Goal: Navigation & Orientation: Find specific page/section

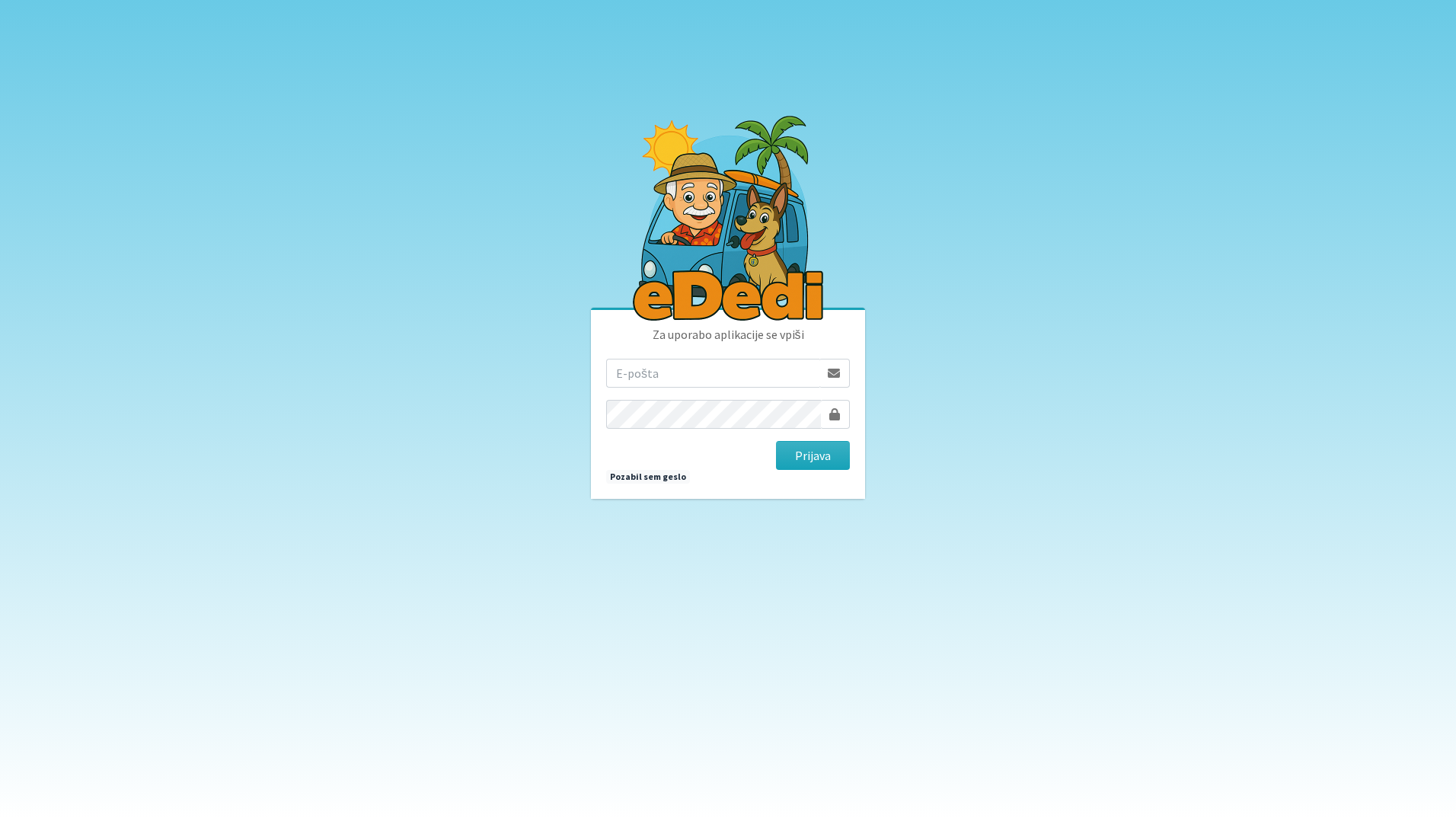
click at [687, 376] on input "email" at bounding box center [713, 372] width 213 height 29
type input "[EMAIL_ADDRESS][DOMAIN_NAME]"
click at [776, 441] on button "Prijava" at bounding box center [813, 455] width 74 height 29
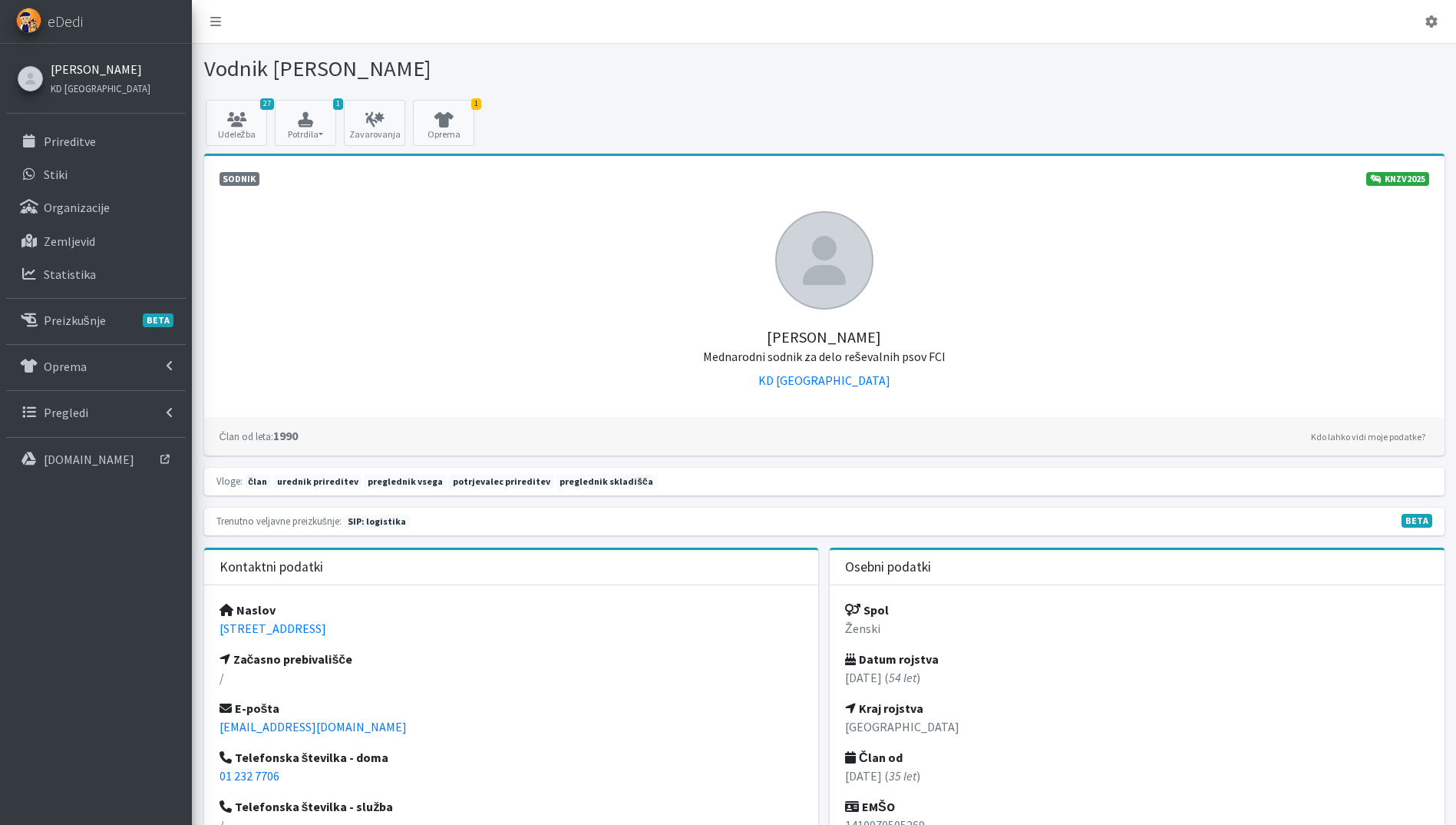
click at [94, 67] on link "[PERSON_NAME]" at bounding box center [100, 69] width 100 height 18
click at [90, 145] on p "Prireditve" at bounding box center [70, 141] width 52 height 15
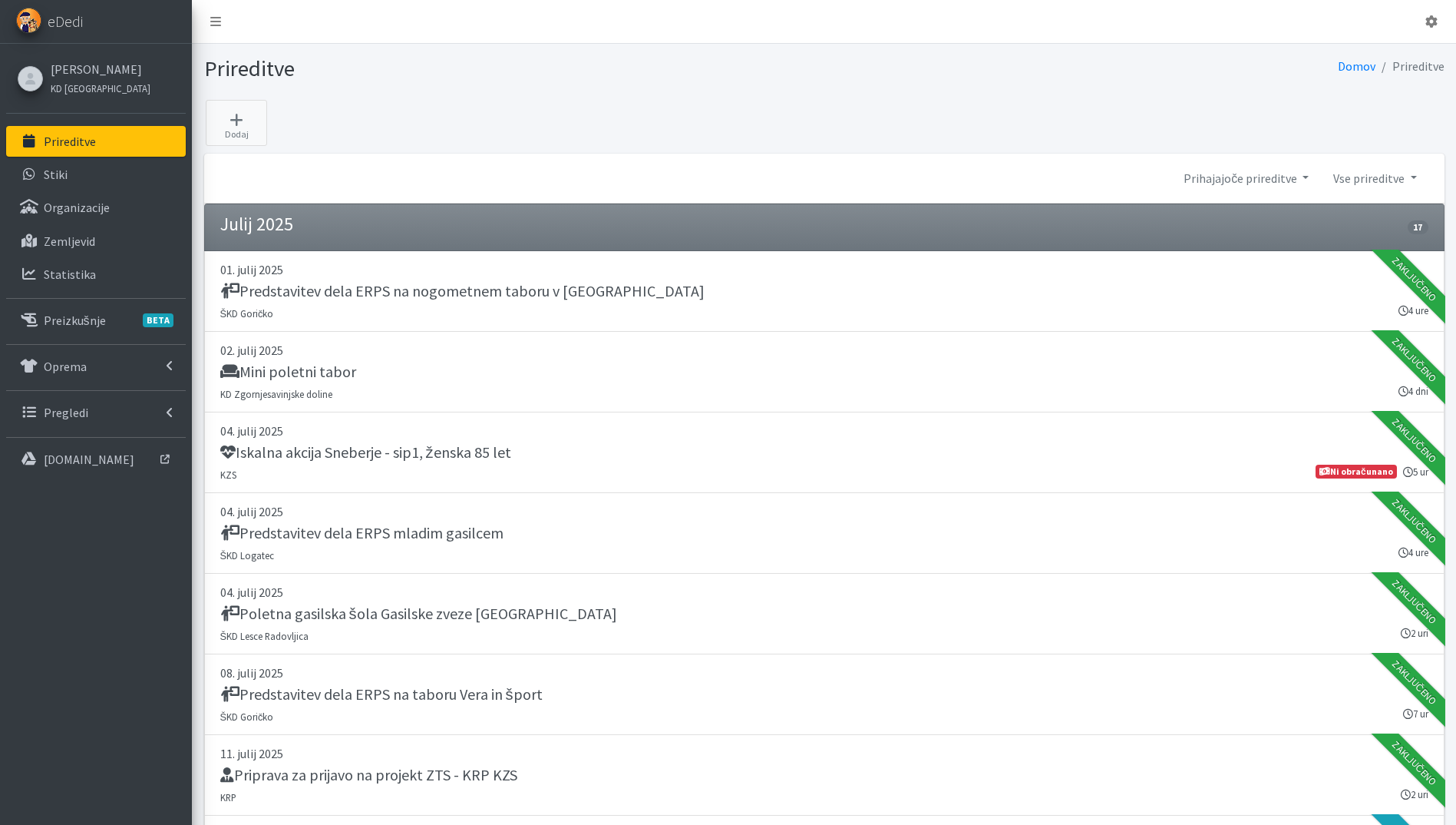
click at [113, 141] on link "Prireditve" at bounding box center [96, 141] width 180 height 31
